Goal: Register for event/course

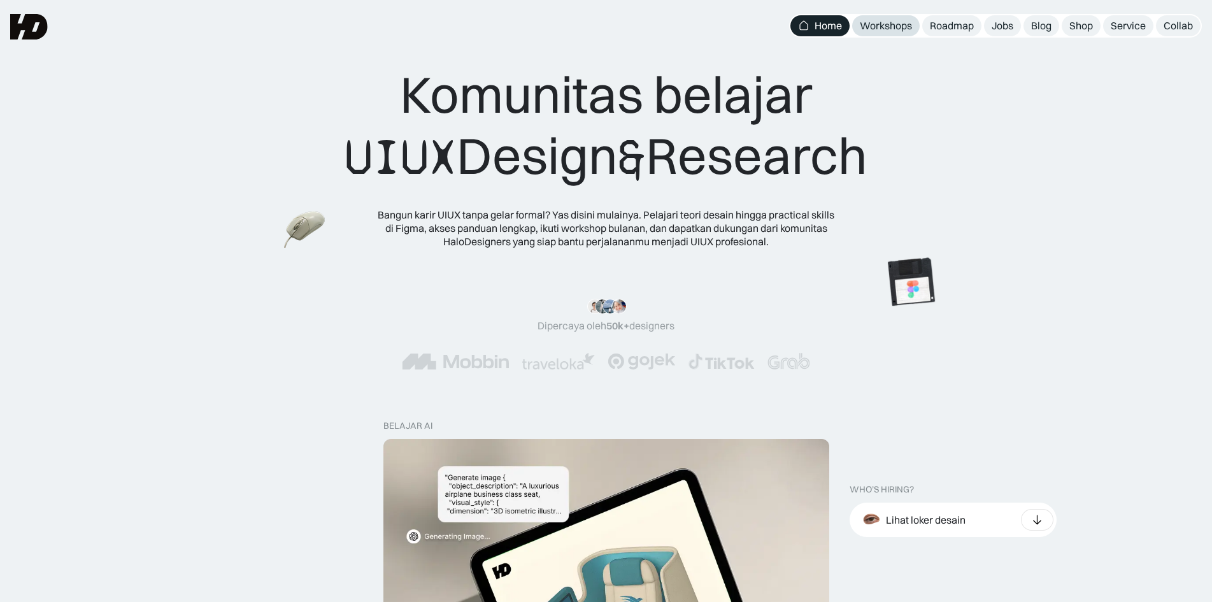
click at [867, 34] on link "Workshops" at bounding box center [886, 25] width 68 height 21
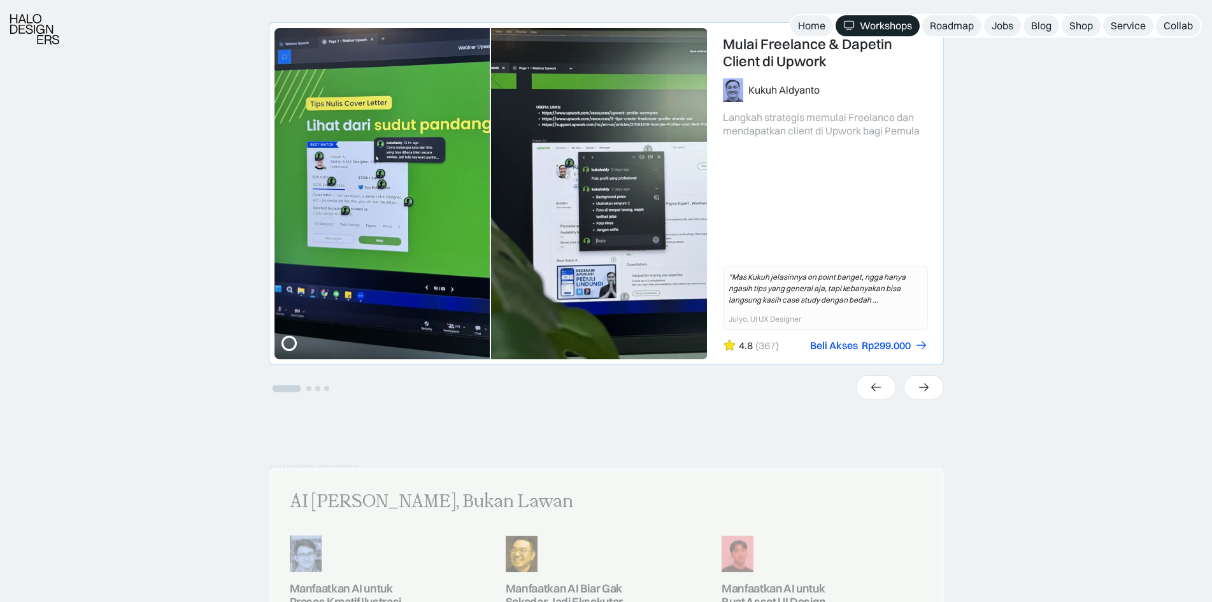
scroll to position [637, 0]
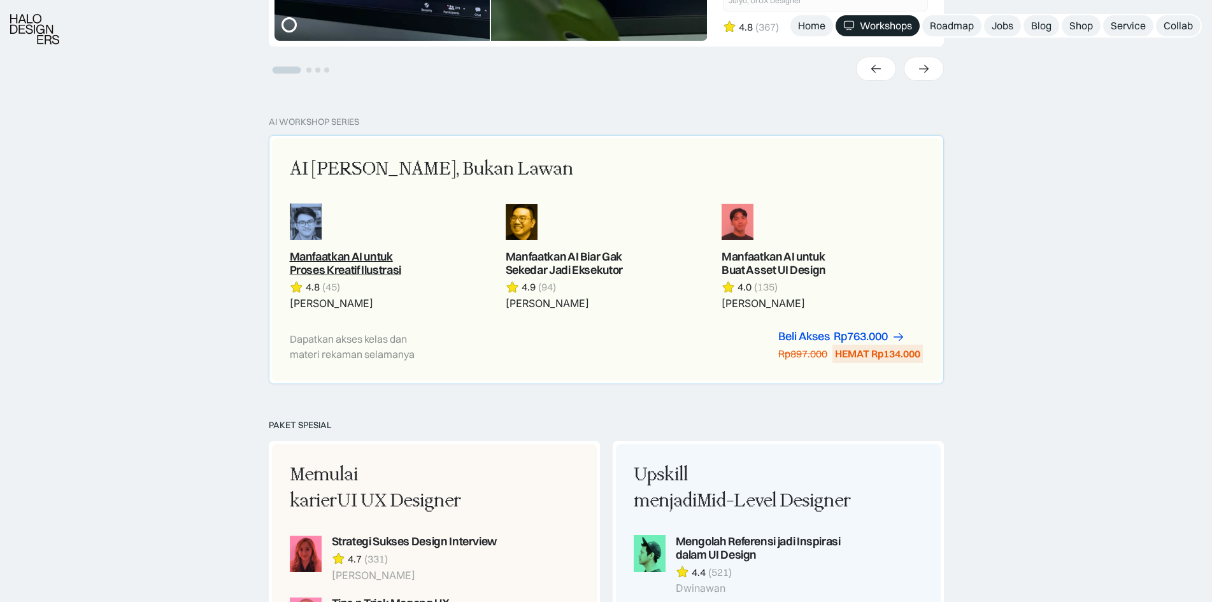
click at [356, 268] on link at bounding box center [390, 256] width 201 height 107
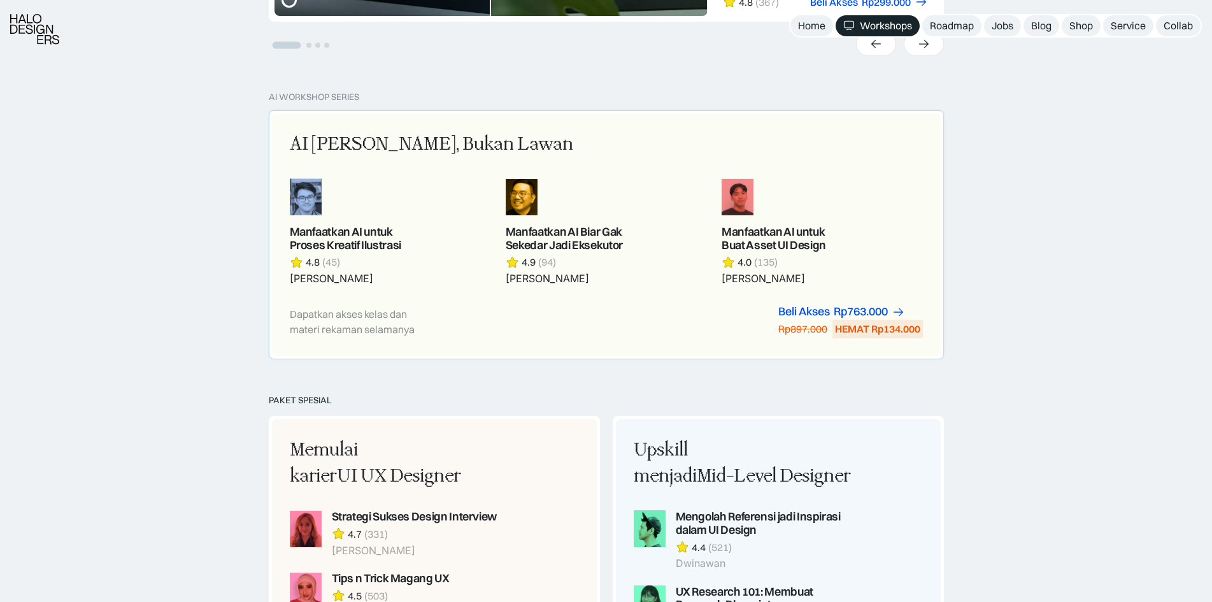
scroll to position [637, 0]
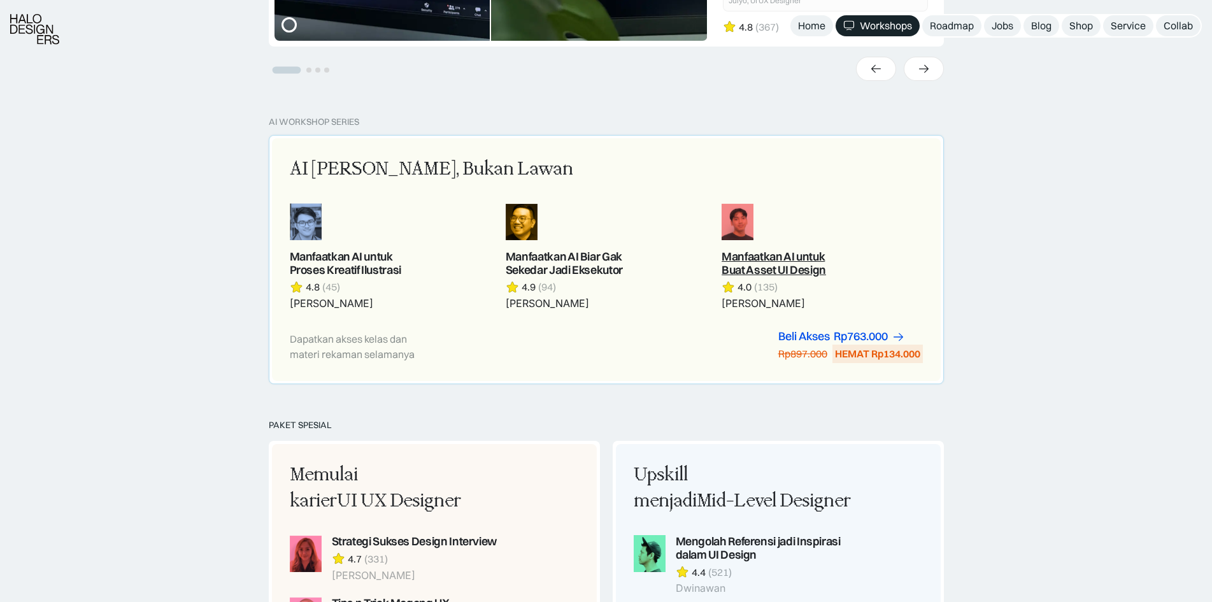
click at [746, 258] on link at bounding box center [822, 256] width 201 height 107
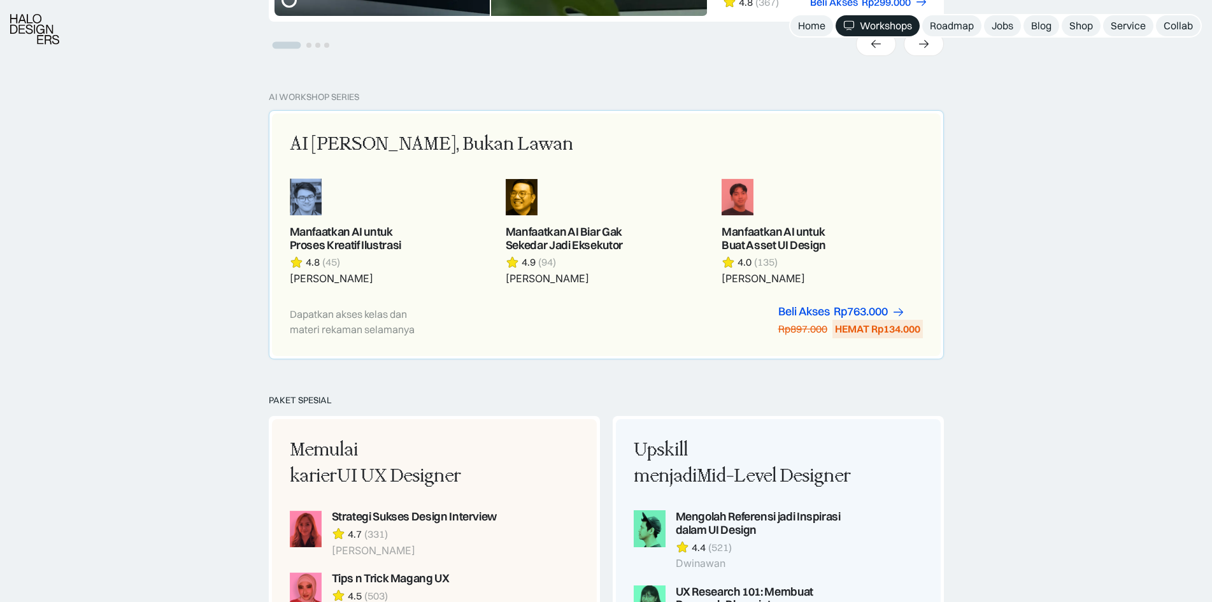
scroll to position [637, 0]
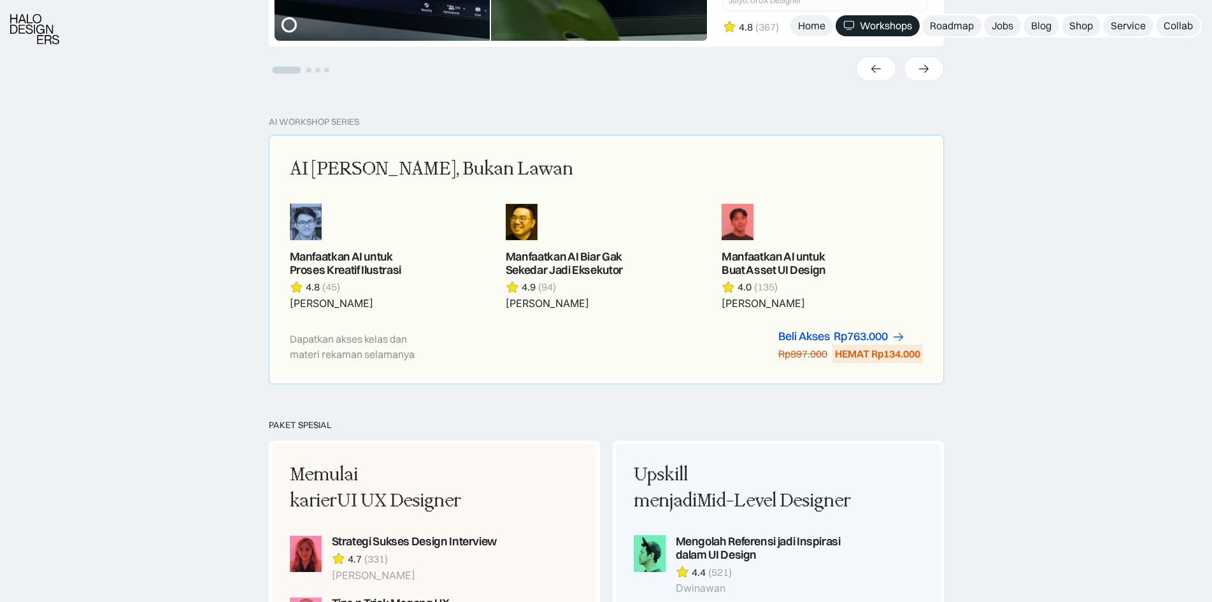
click at [353, 257] on link at bounding box center [390, 256] width 201 height 107
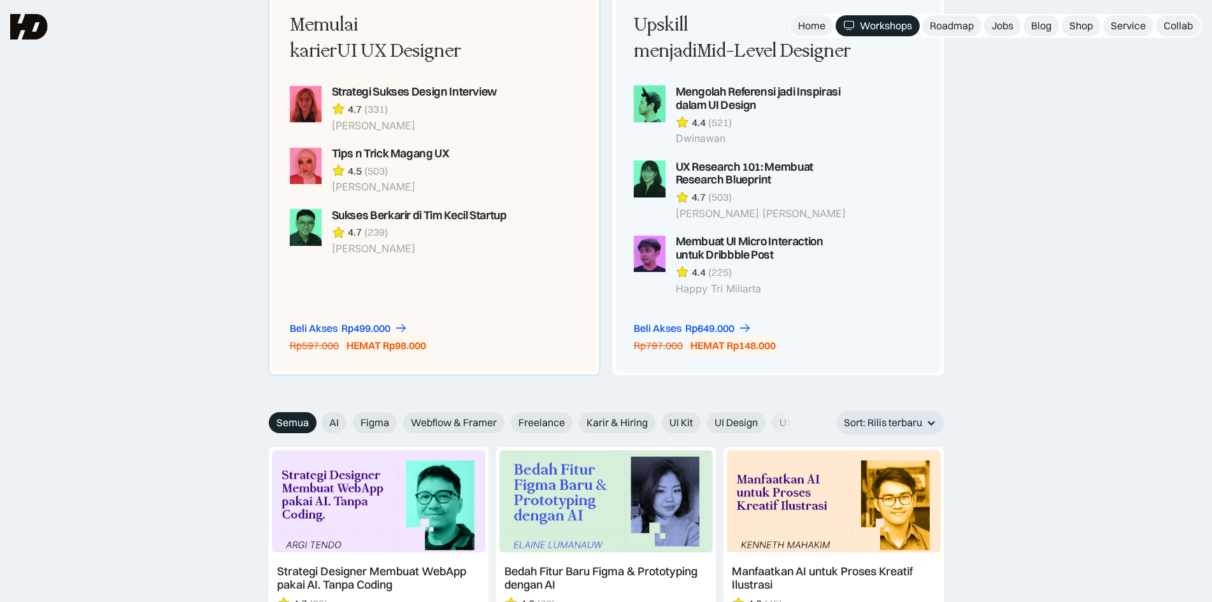
scroll to position [1193, 0]
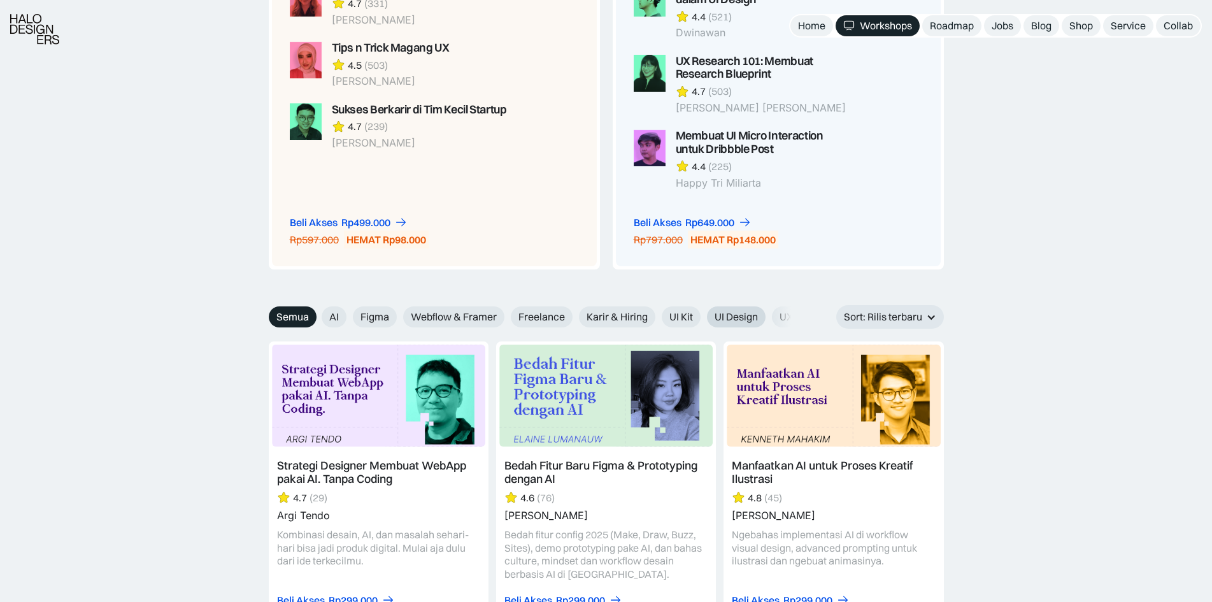
click at [744, 316] on span "UI Design" at bounding box center [736, 316] width 43 height 13
click at [317, 316] on input "UI Design" at bounding box center [313, 312] width 8 height 8
radio input "true"
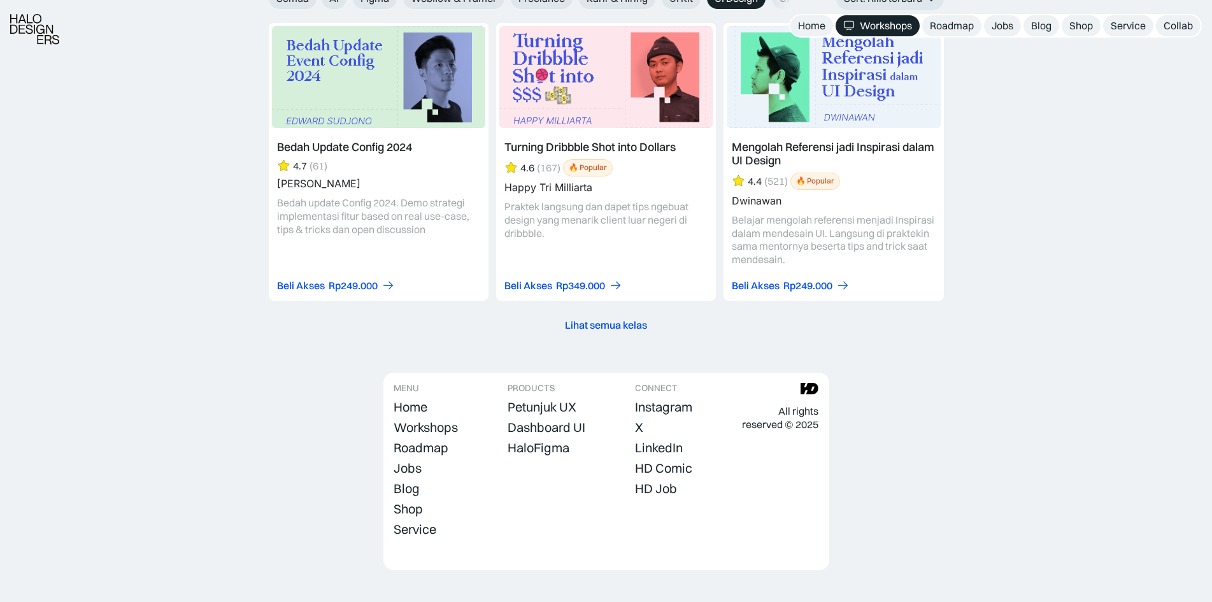
scroll to position [1405, 0]
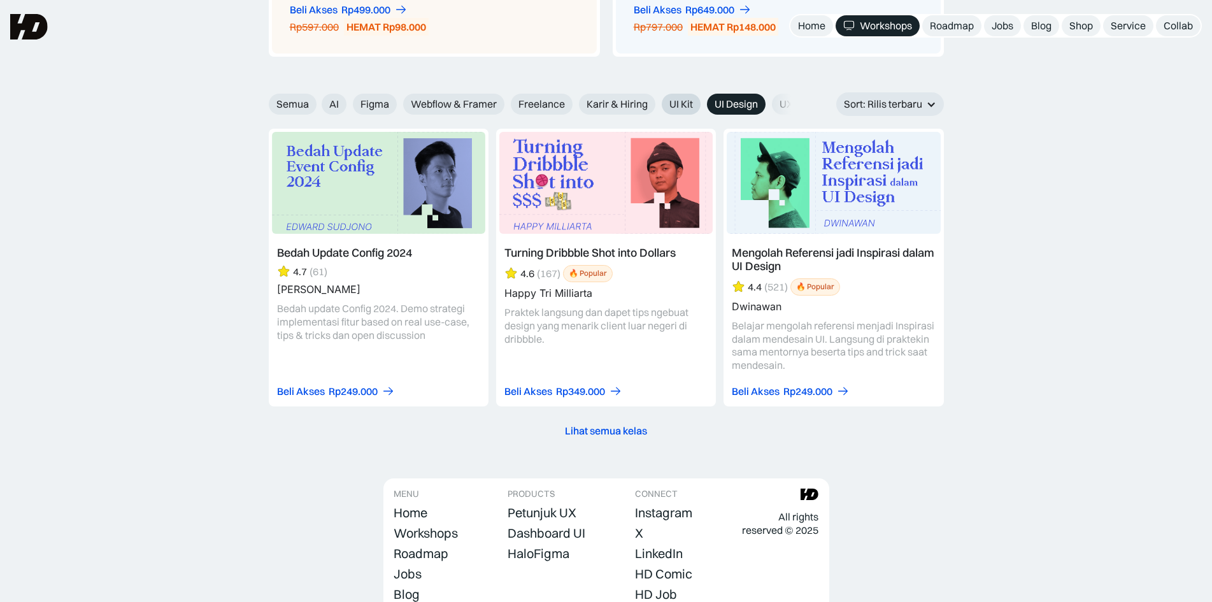
click at [684, 104] on span "UI Kit" at bounding box center [682, 103] width 24 height 13
click at [317, 104] on input "UI Kit" at bounding box center [313, 100] width 8 height 8
radio input "true"
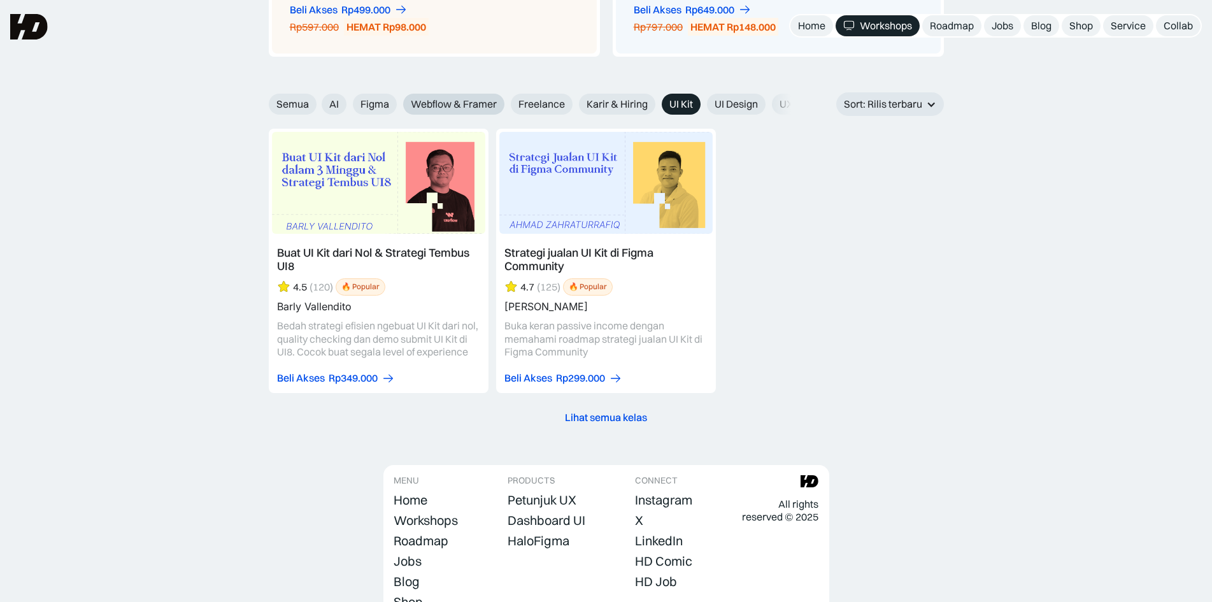
click at [490, 97] on span "Webflow & Framer" at bounding box center [454, 103] width 86 height 13
click at [317, 97] on input "Webflow & Framer" at bounding box center [313, 100] width 8 height 8
radio input "true"
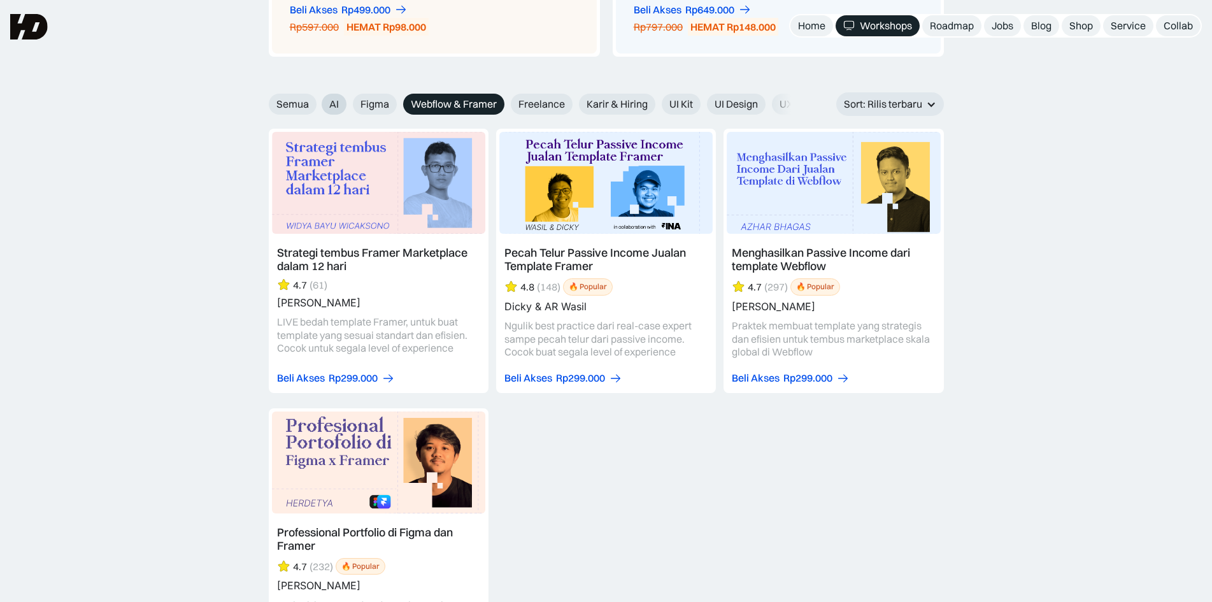
click at [341, 96] on label "AI" at bounding box center [334, 104] width 25 height 21
click at [317, 96] on input "AI" at bounding box center [313, 100] width 8 height 8
radio input "true"
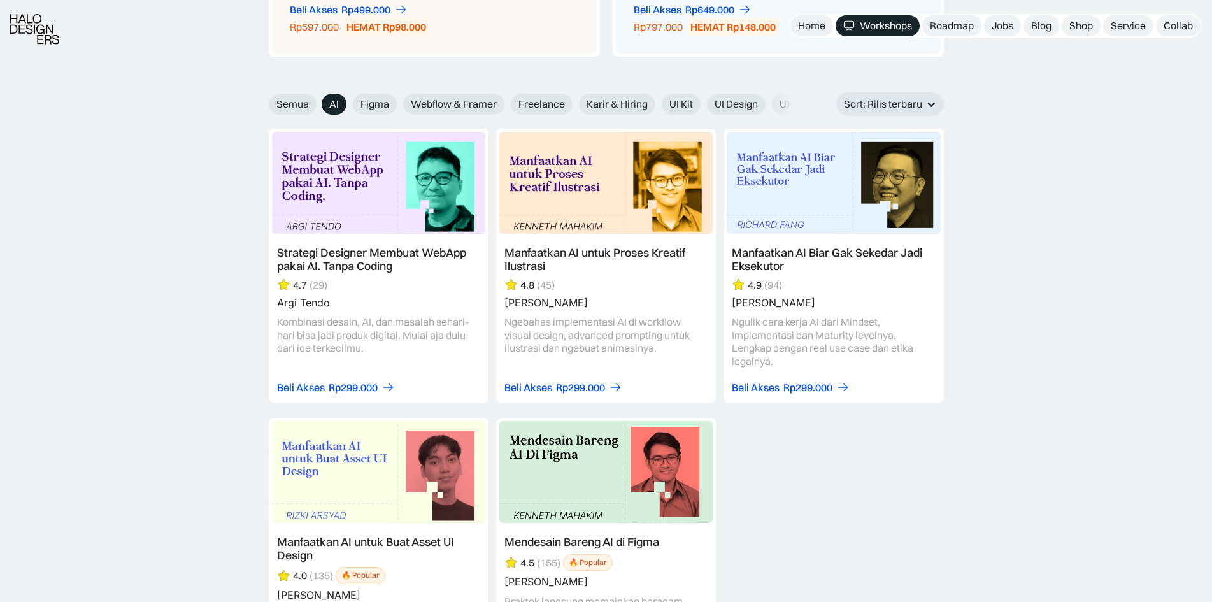
scroll to position [1511, 0]
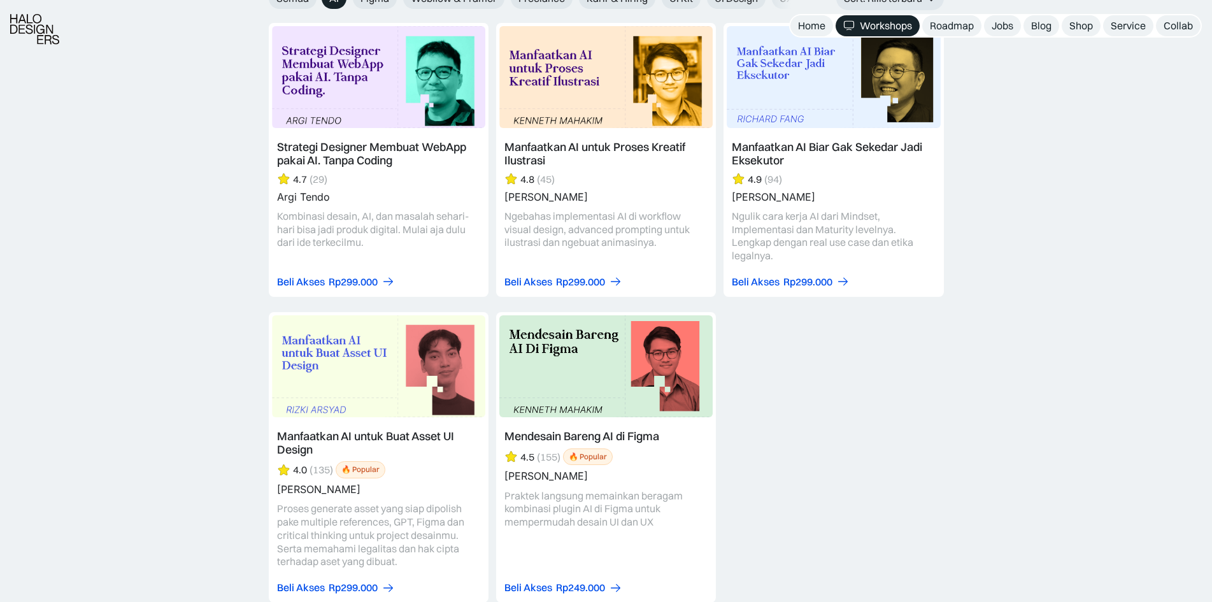
click at [592, 437] on link at bounding box center [606, 457] width 220 height 291
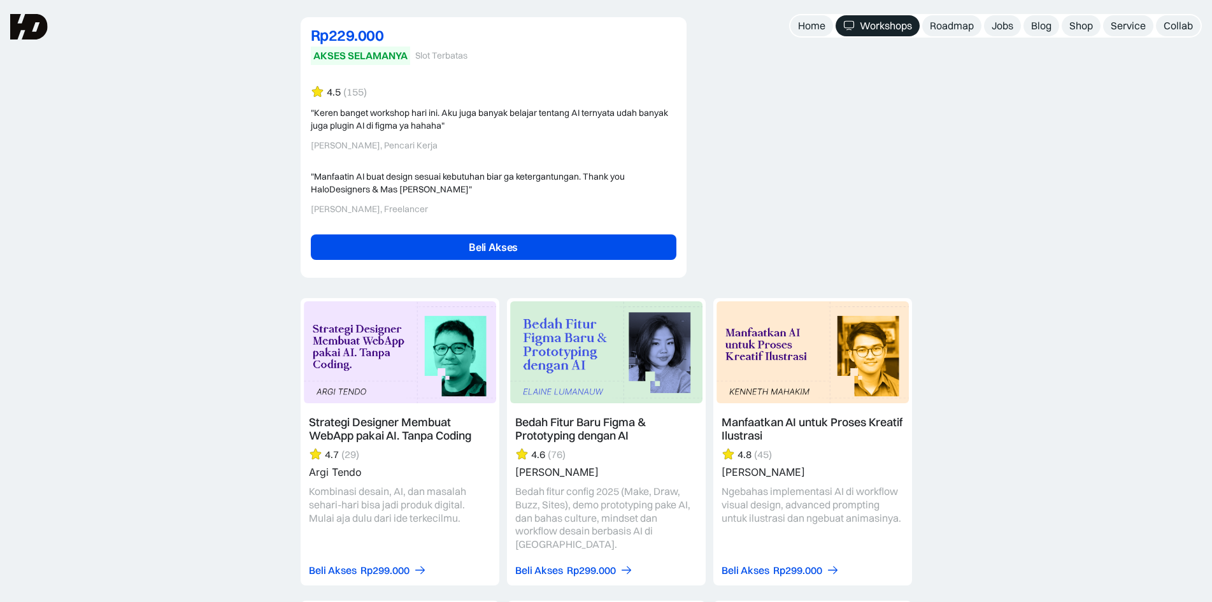
scroll to position [2760, 0]
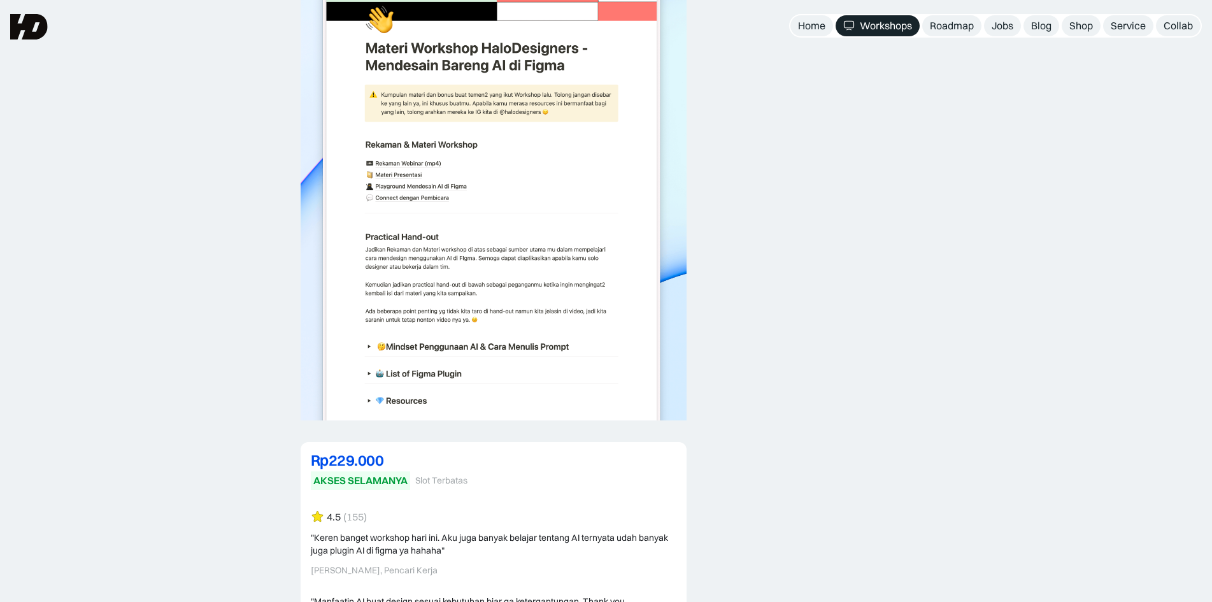
click at [379, 452] on div "Rp229.000" at bounding box center [494, 459] width 366 height 15
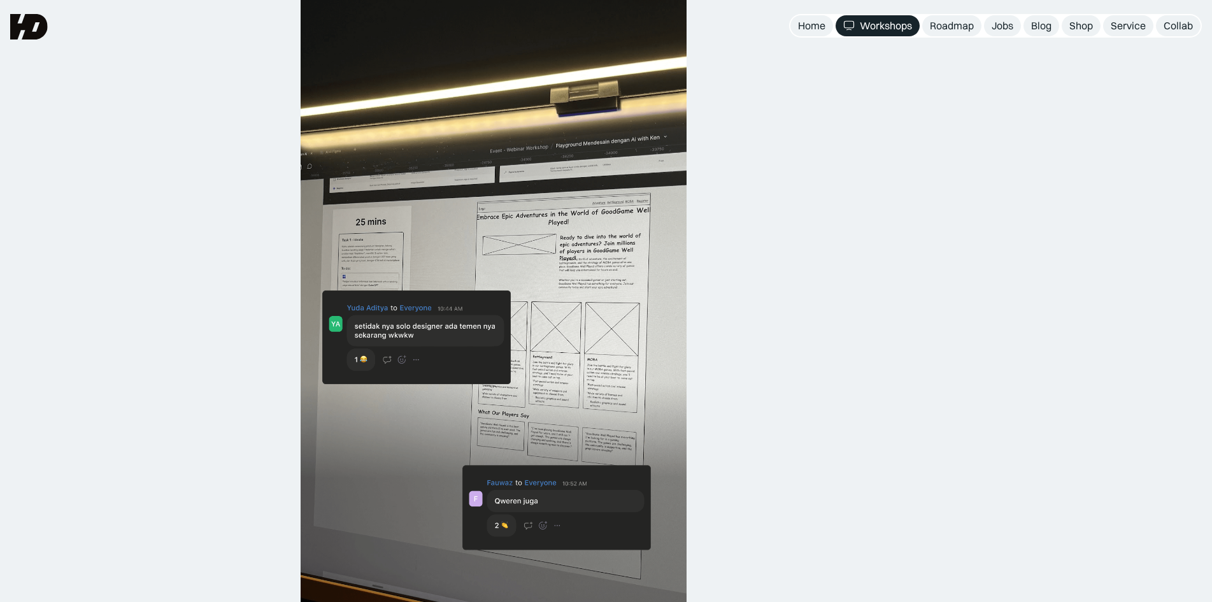
scroll to position [319, 0]
